Goal: Transaction & Acquisition: Purchase product/service

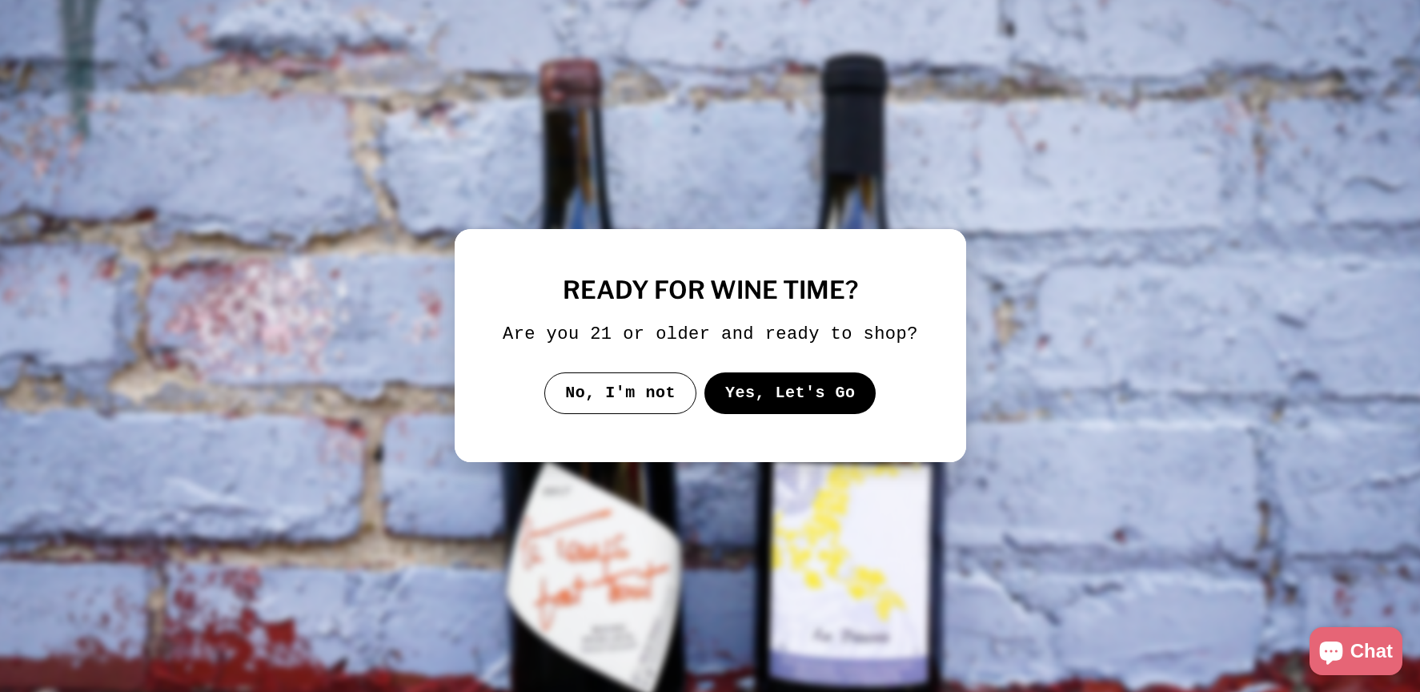
click at [789, 402] on button "Yes, Let's Go" at bounding box center [790, 393] width 172 height 42
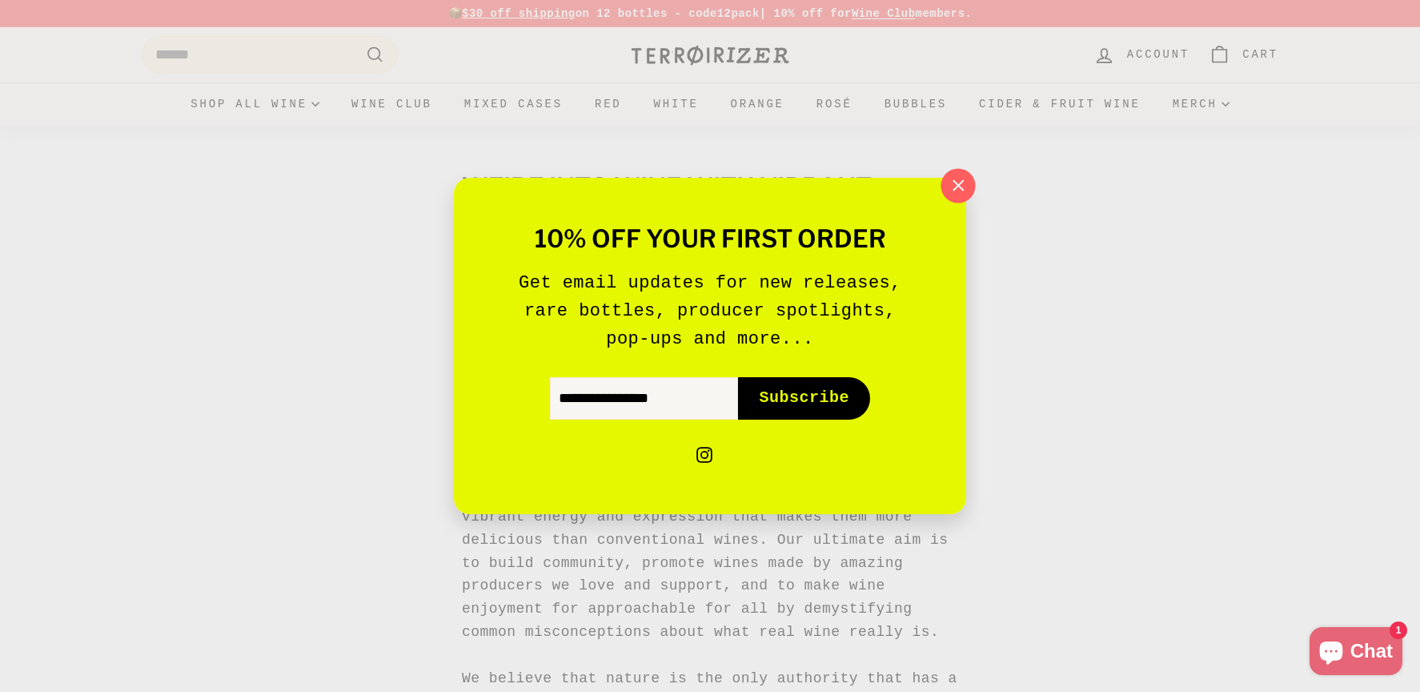
click at [966, 189] on icon "button" at bounding box center [958, 186] width 24 height 24
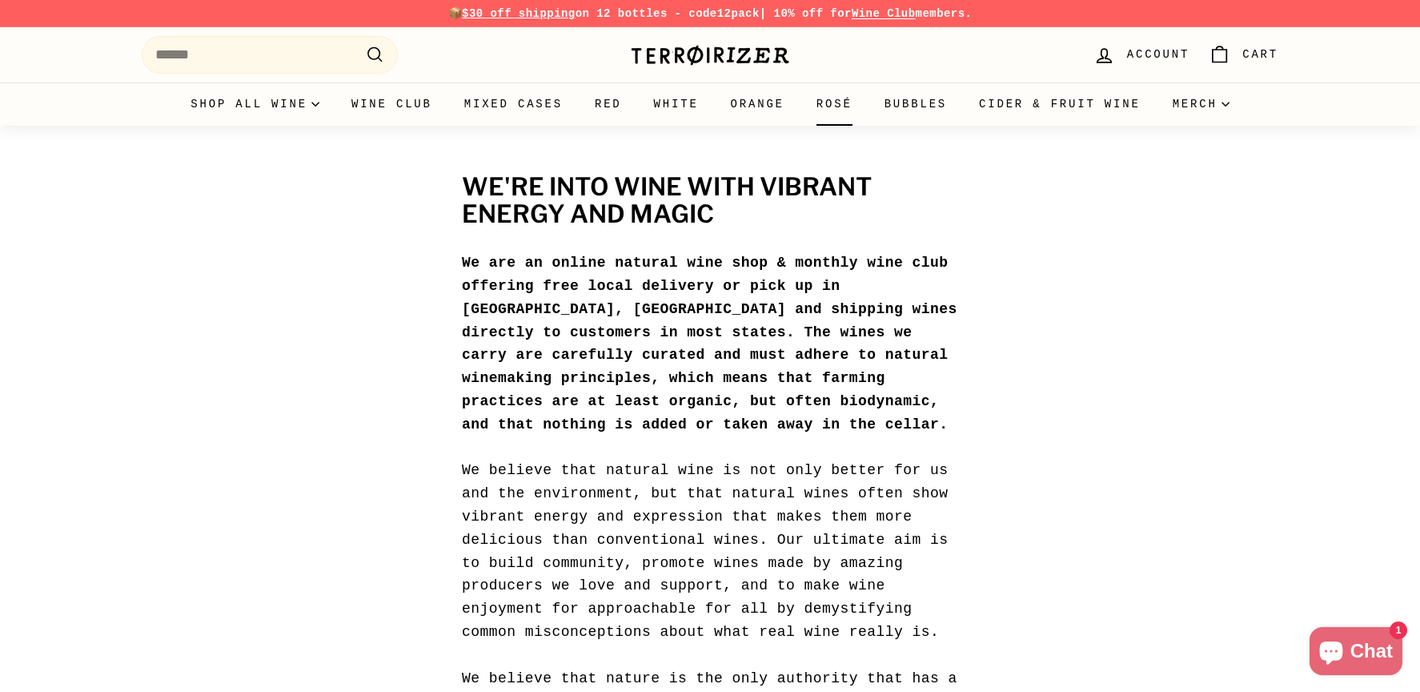
click at [827, 103] on link "Rosé" at bounding box center [835, 103] width 68 height 43
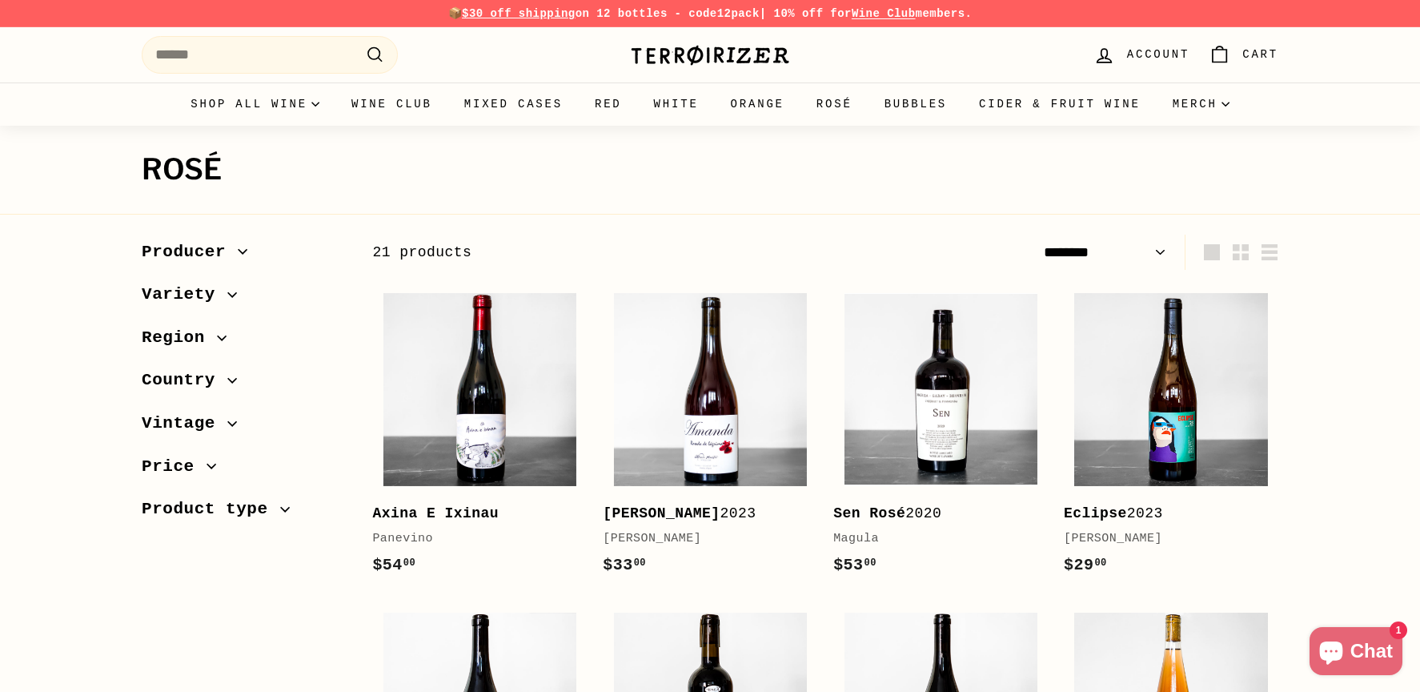
select select "******"
